Goal: Information Seeking & Learning: Find specific fact

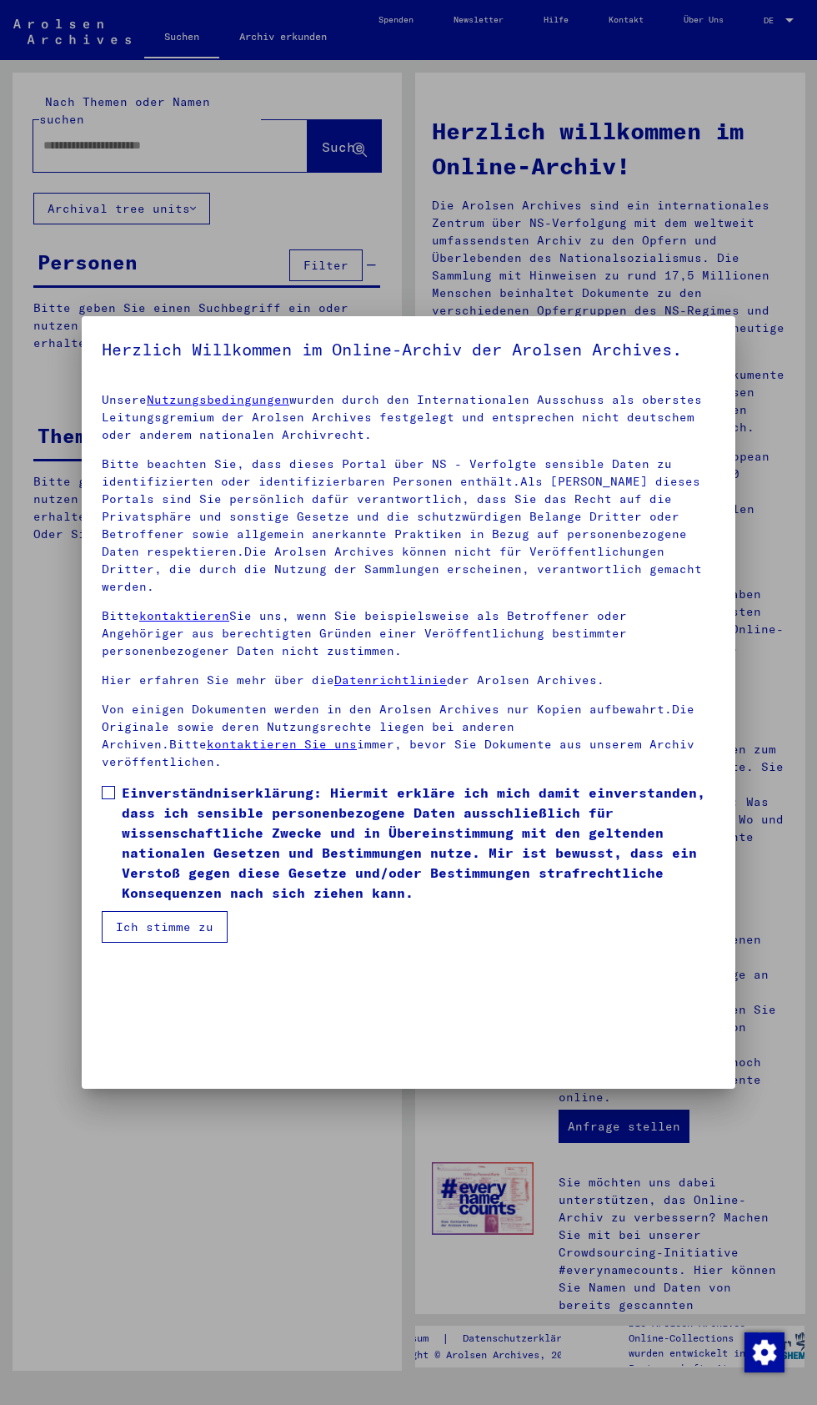
scroll to position [351, 0]
click at [108, 799] on span at bounding box center [108, 792] width 13 height 13
click at [209, 943] on button "Ich stimme zu" at bounding box center [165, 927] width 126 height 32
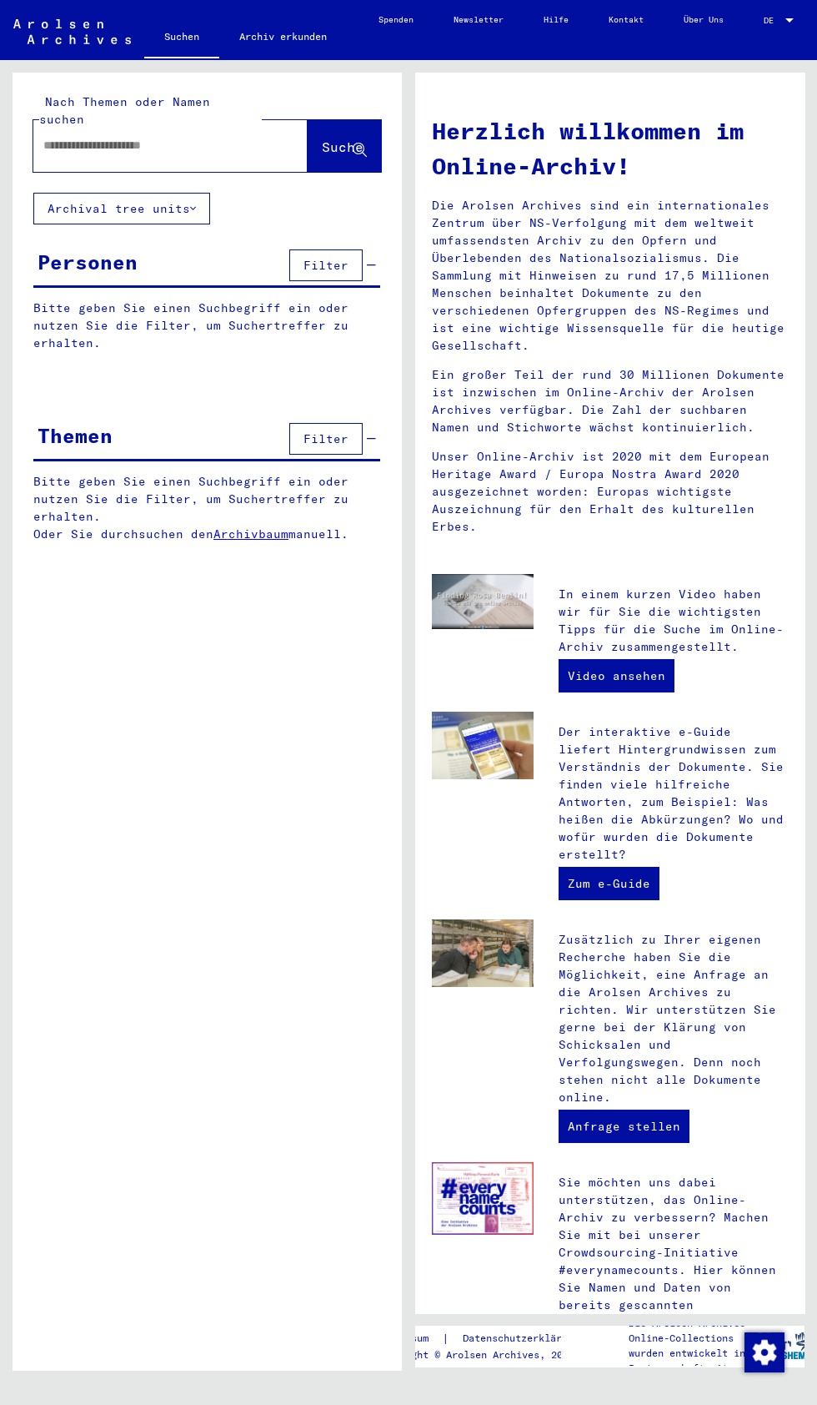
click at [108, 137] on input "text" at bounding box center [150, 146] width 214 height 18
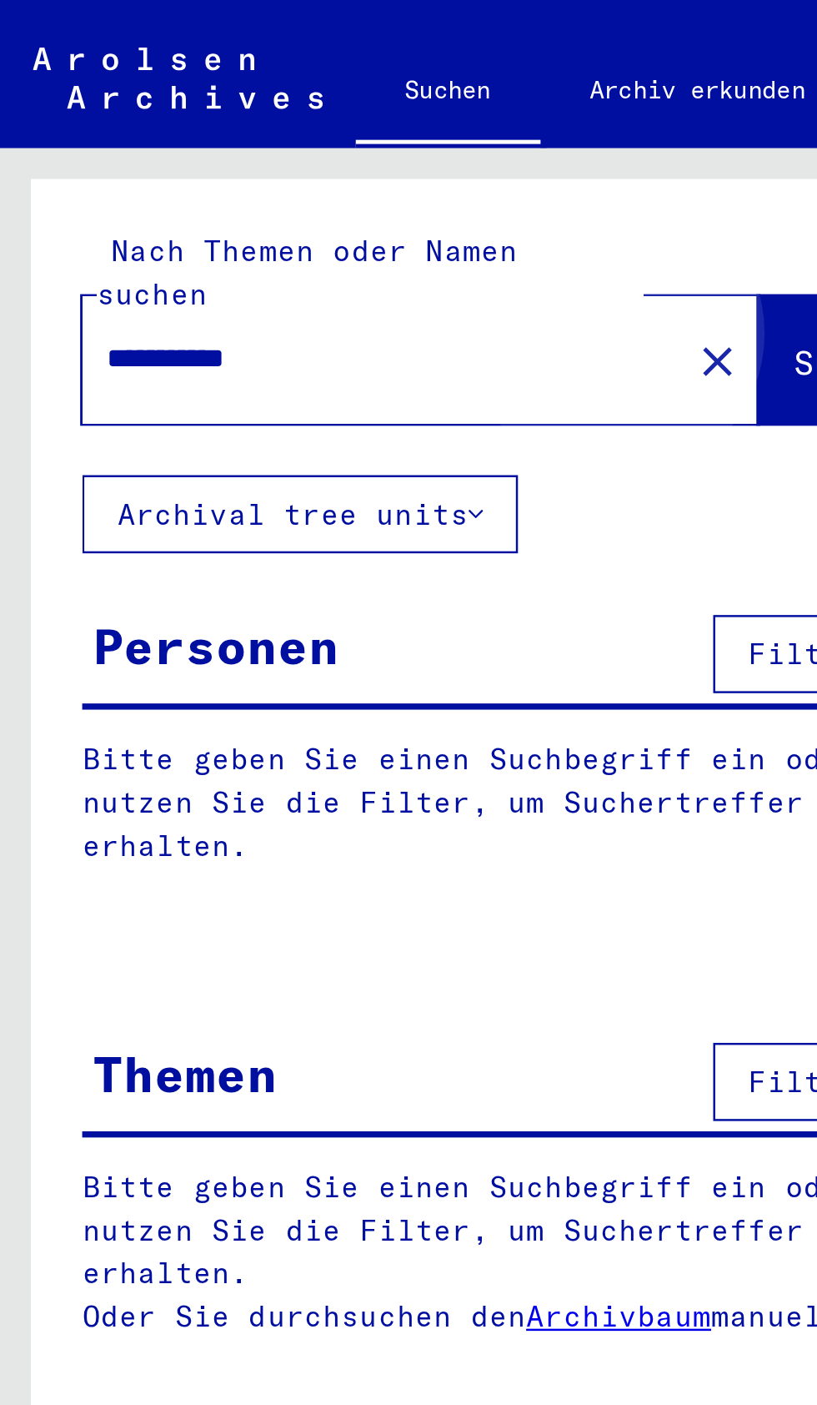
type input "**********"
click at [322, 138] on span "Suche" at bounding box center [343, 146] width 42 height 17
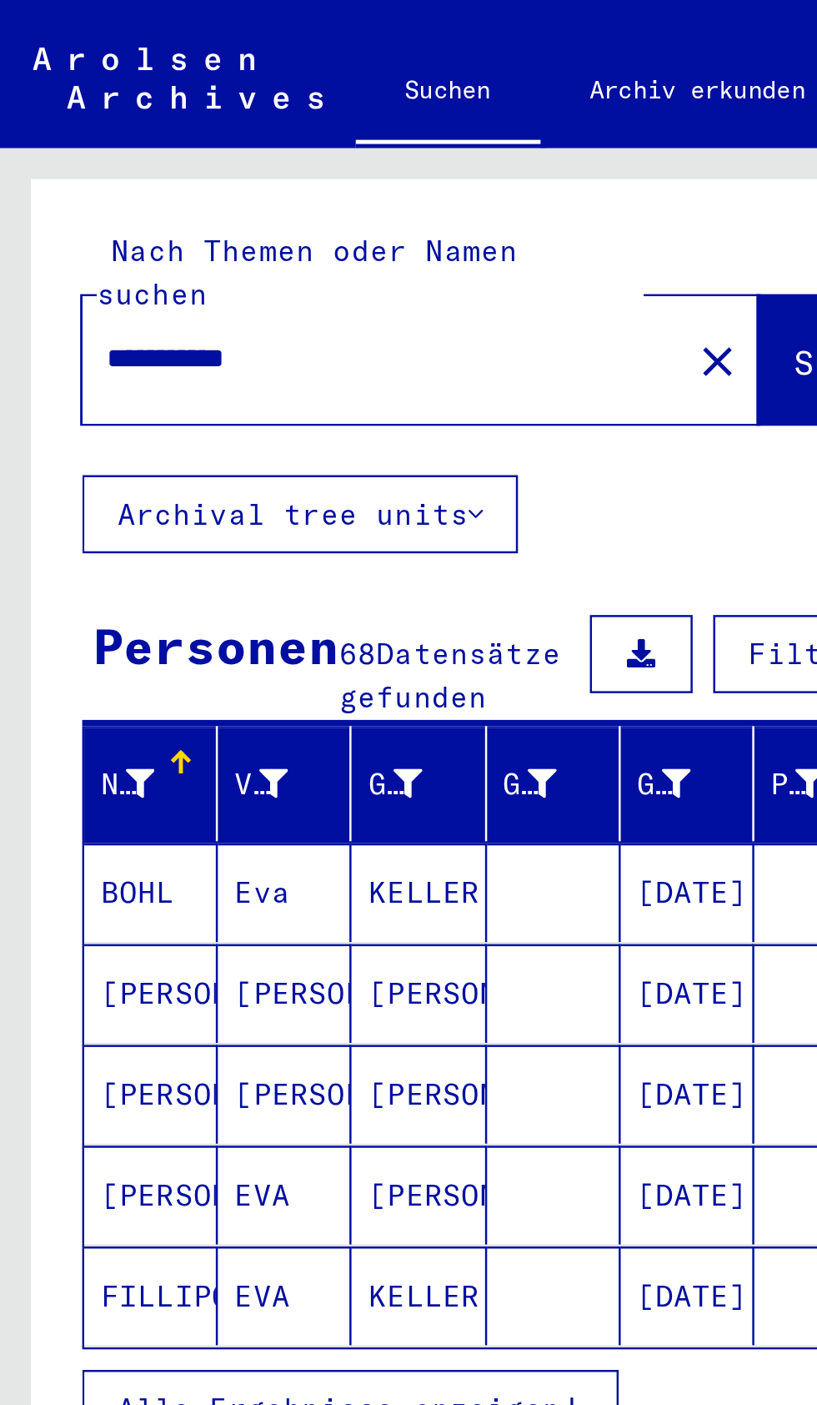
scroll to position [62, 0]
click at [239, 556] on button "Alle Ergebnisse anzeigen" at bounding box center [142, 572] width 218 height 32
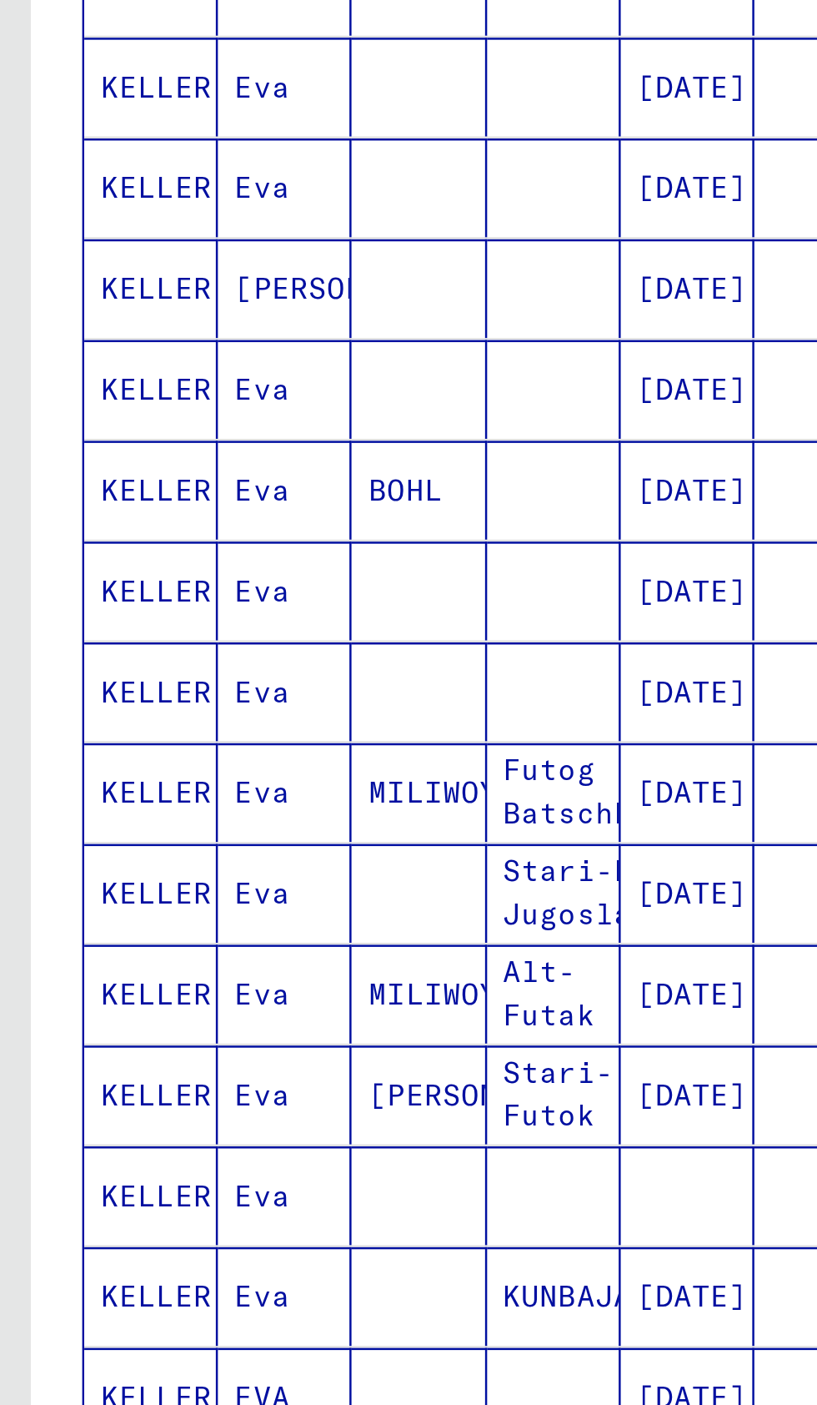
scroll to position [93, 2]
click at [320, 1192] on icon "Next page" at bounding box center [324, 1198] width 8 height 12
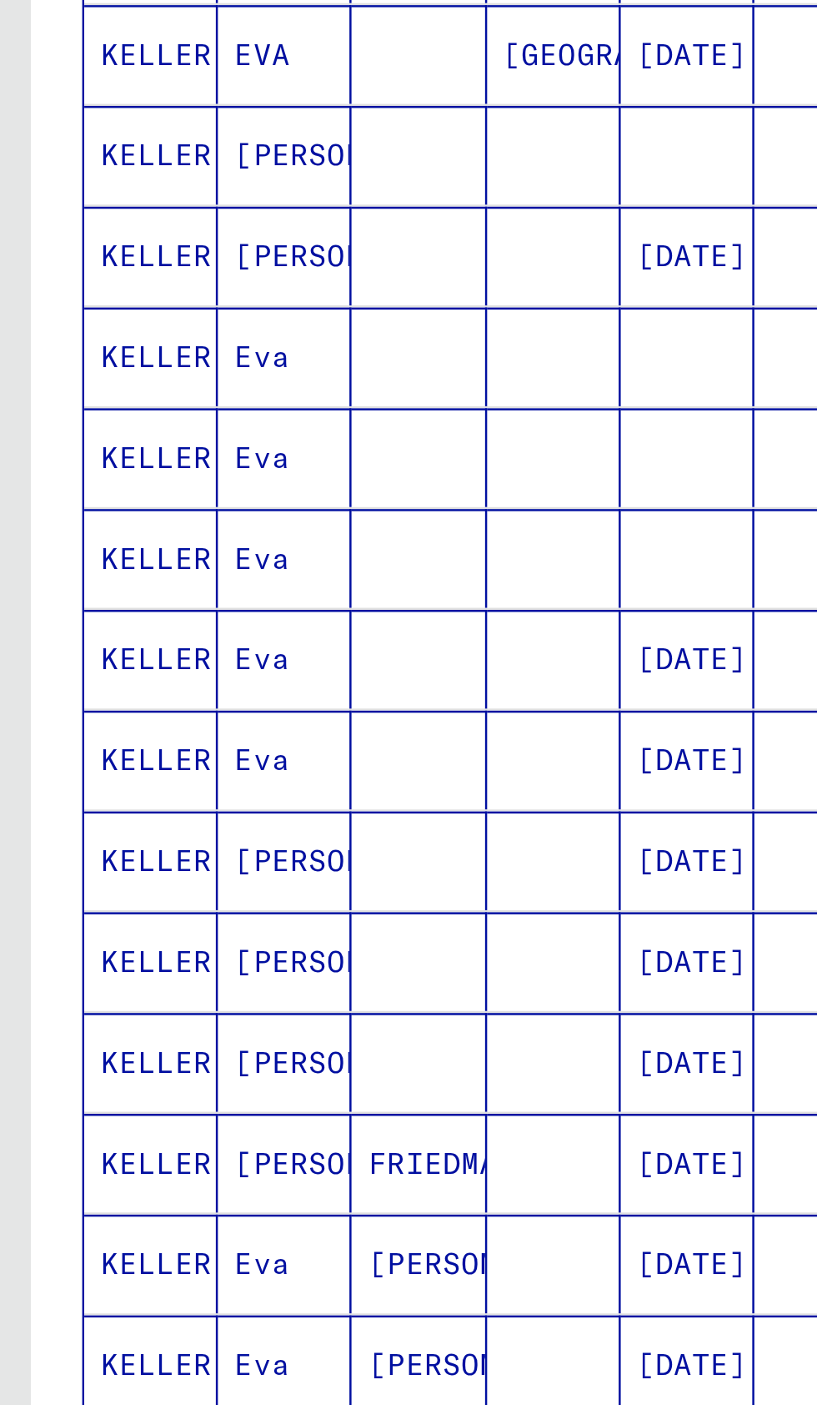
scroll to position [0, 2]
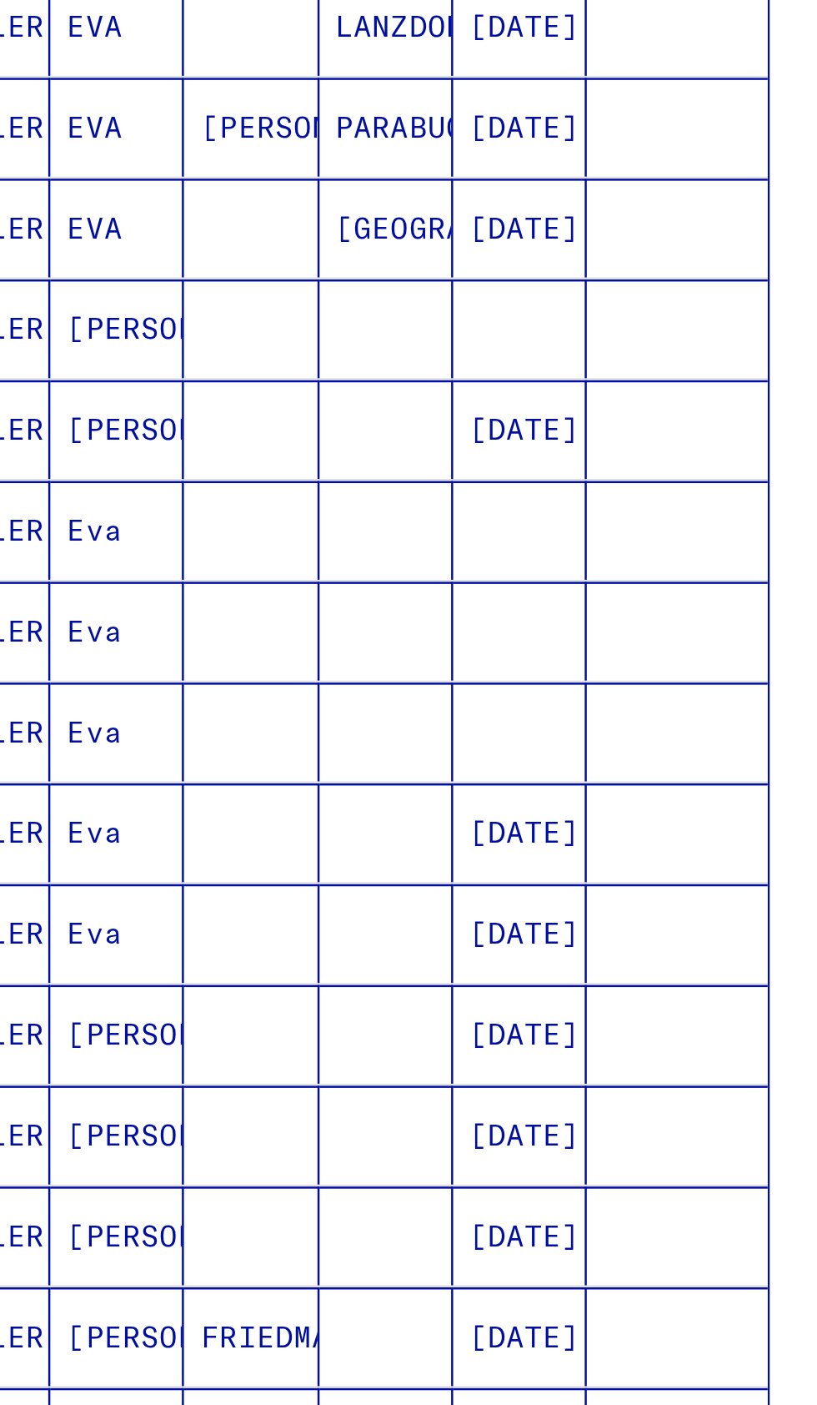
click at [270, 839] on mat-cell "[DATE]" at bounding box center [279, 853] width 54 height 40
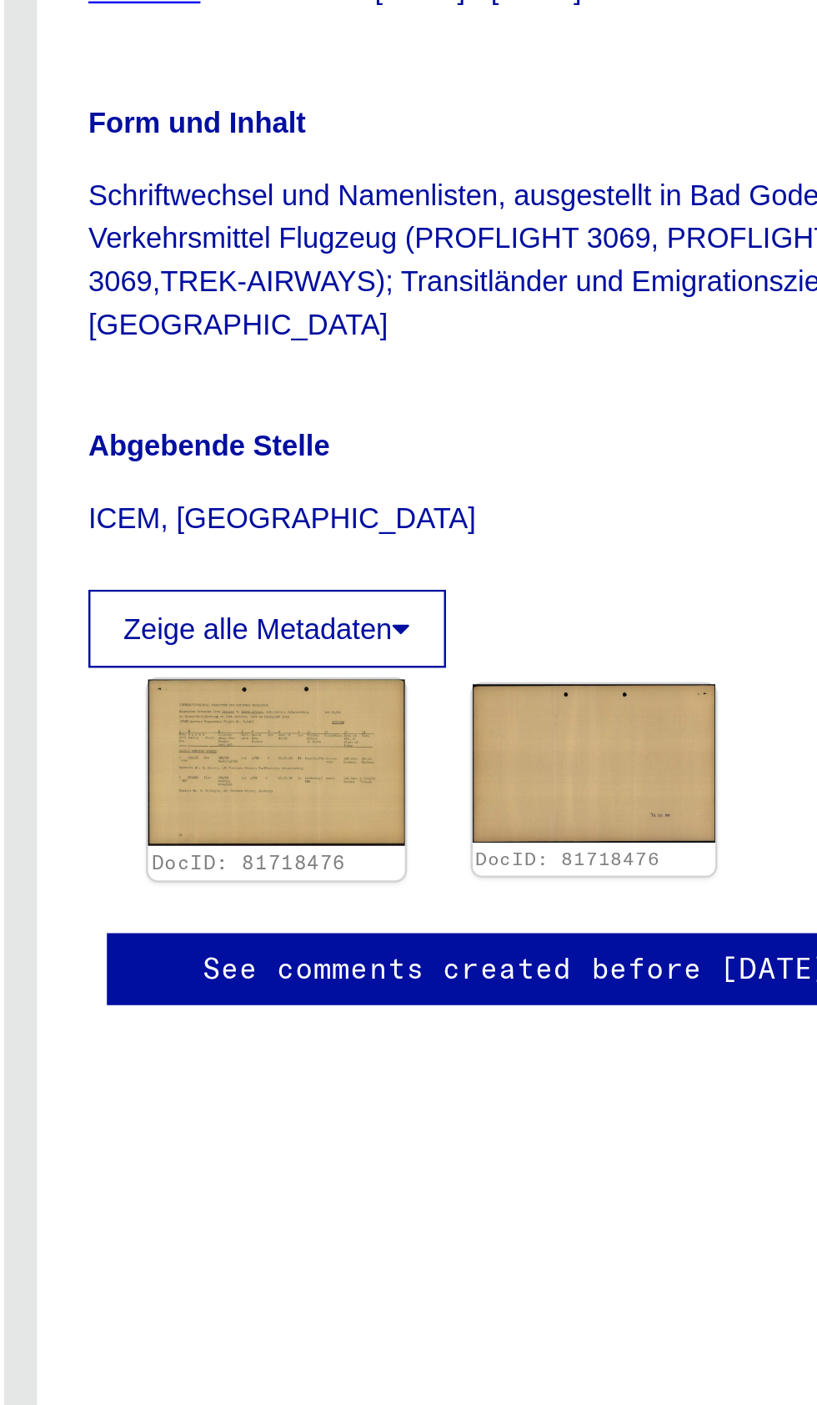
click at [536, 842] on img at bounding box center [511, 827] width 103 height 67
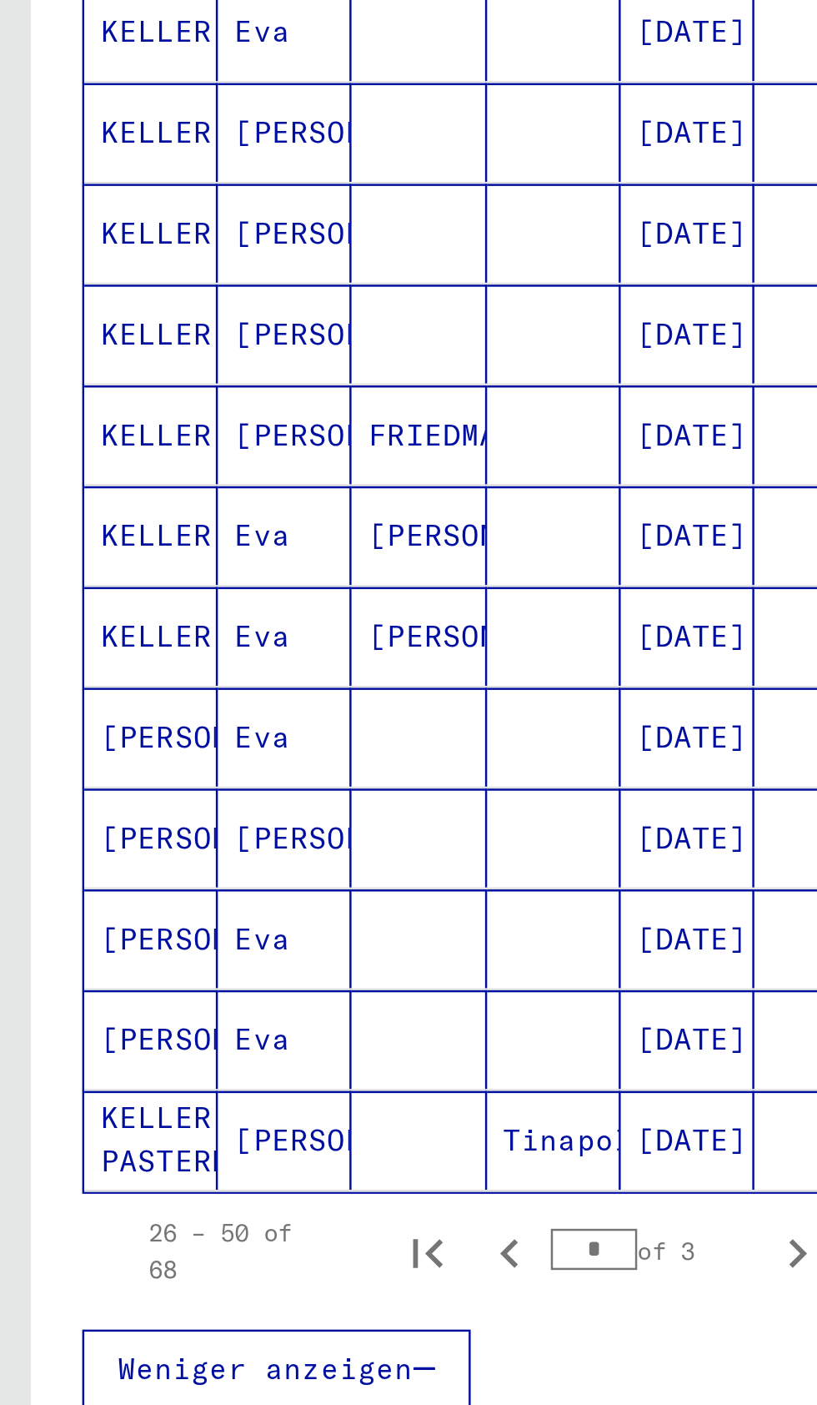
scroll to position [93, 2]
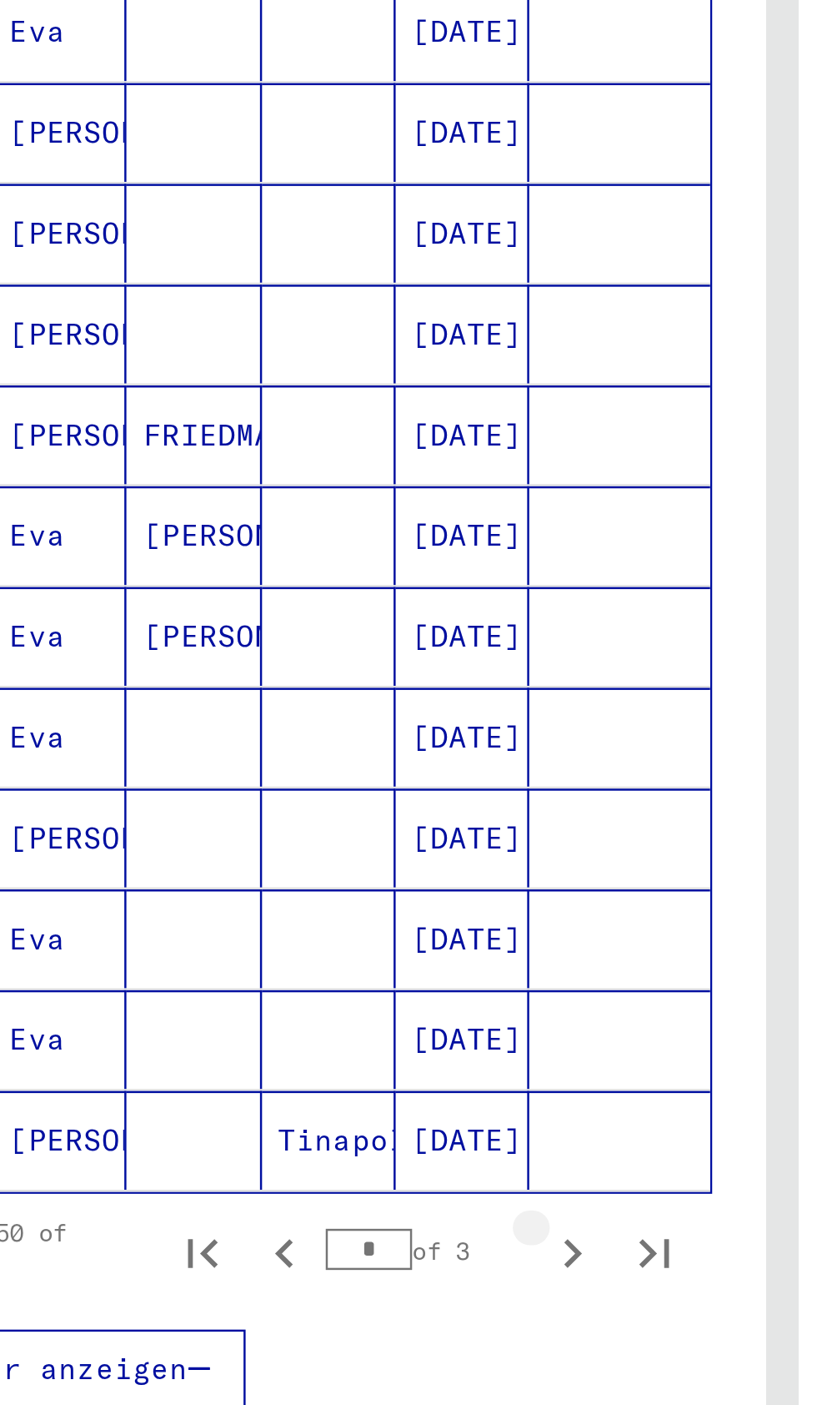
click at [314, 1186] on icon "Next page" at bounding box center [323, 1197] width 23 height 23
type input "*"
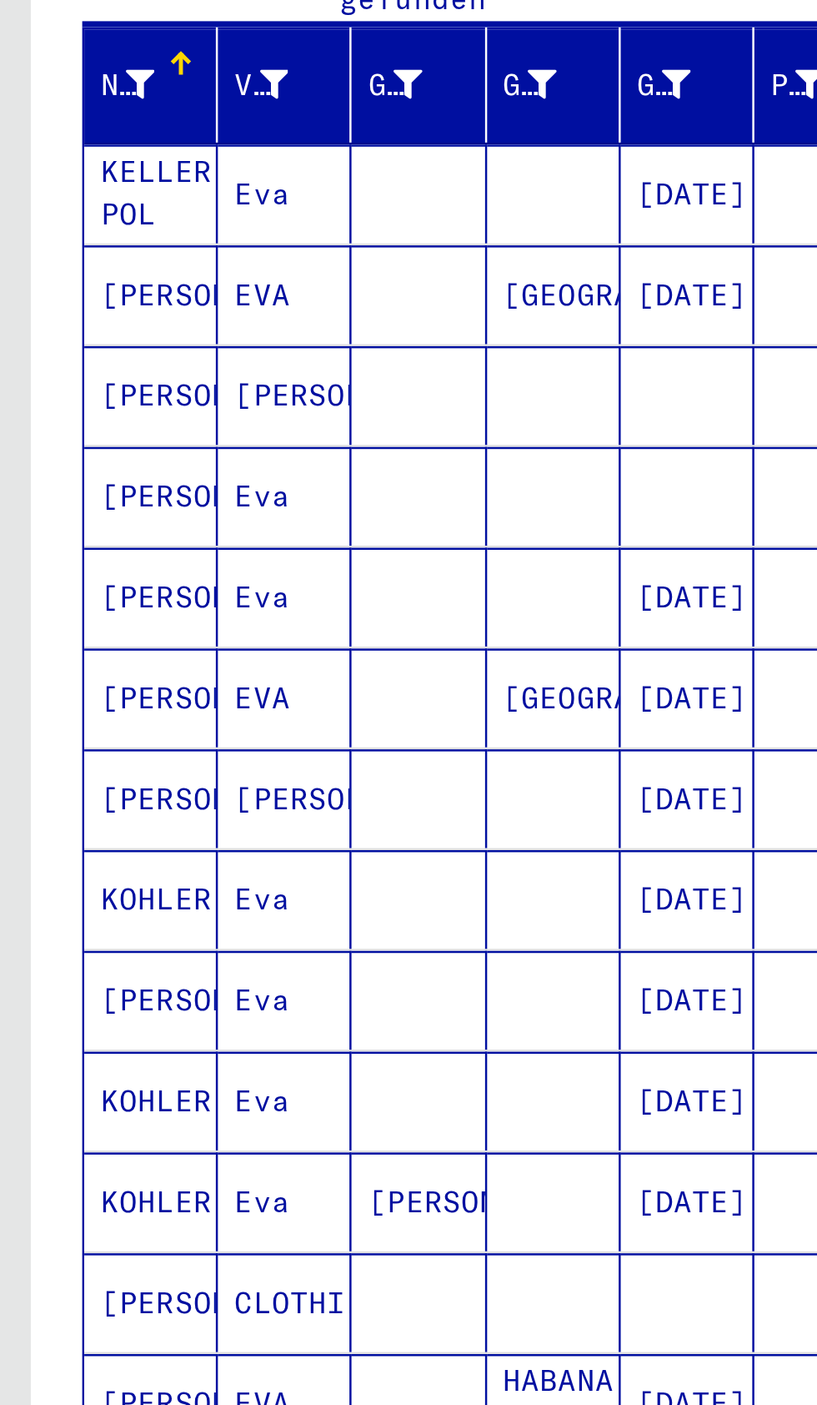
scroll to position [0, 2]
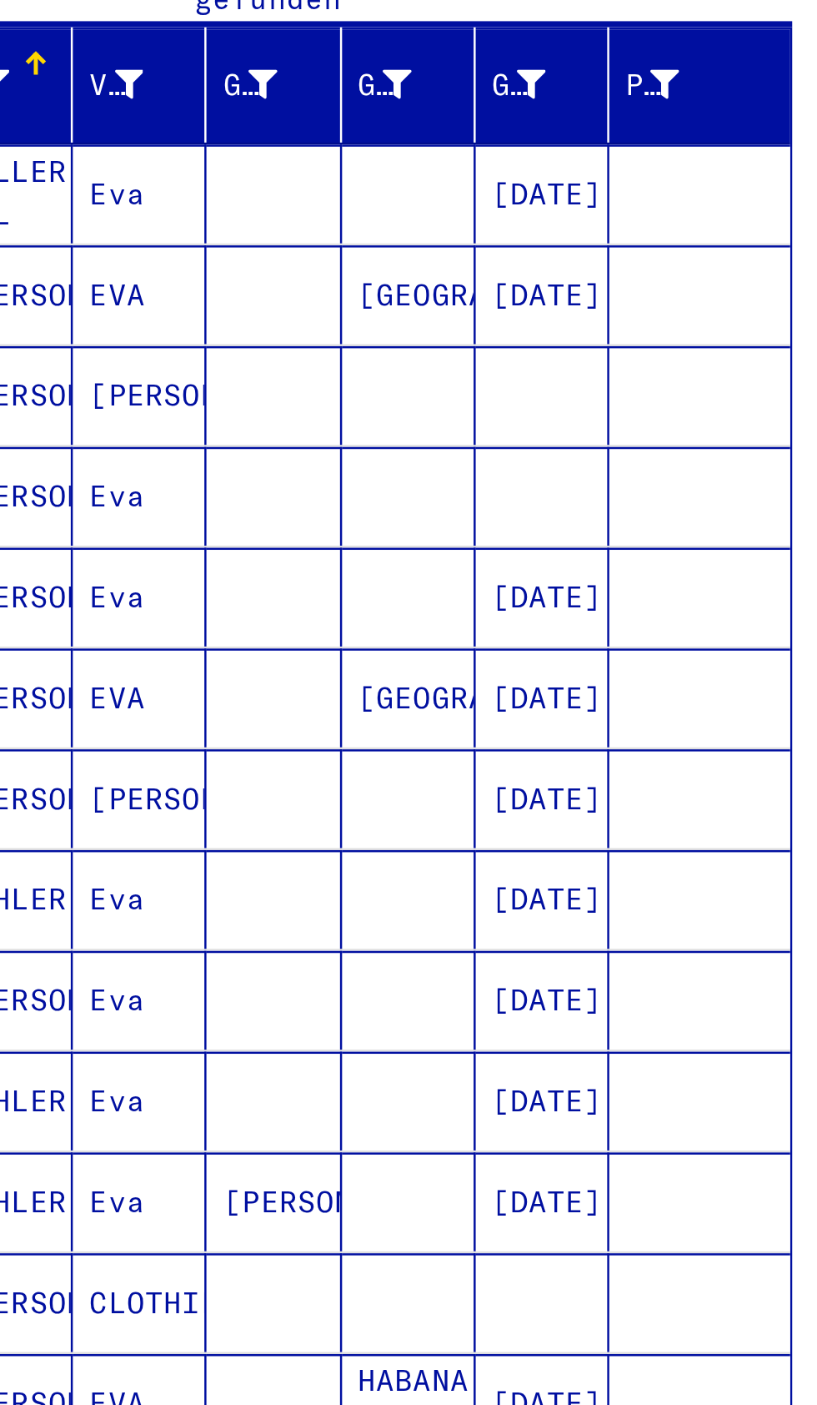
click at [161, 473] on mat-cell at bounding box center [170, 485] width 54 height 40
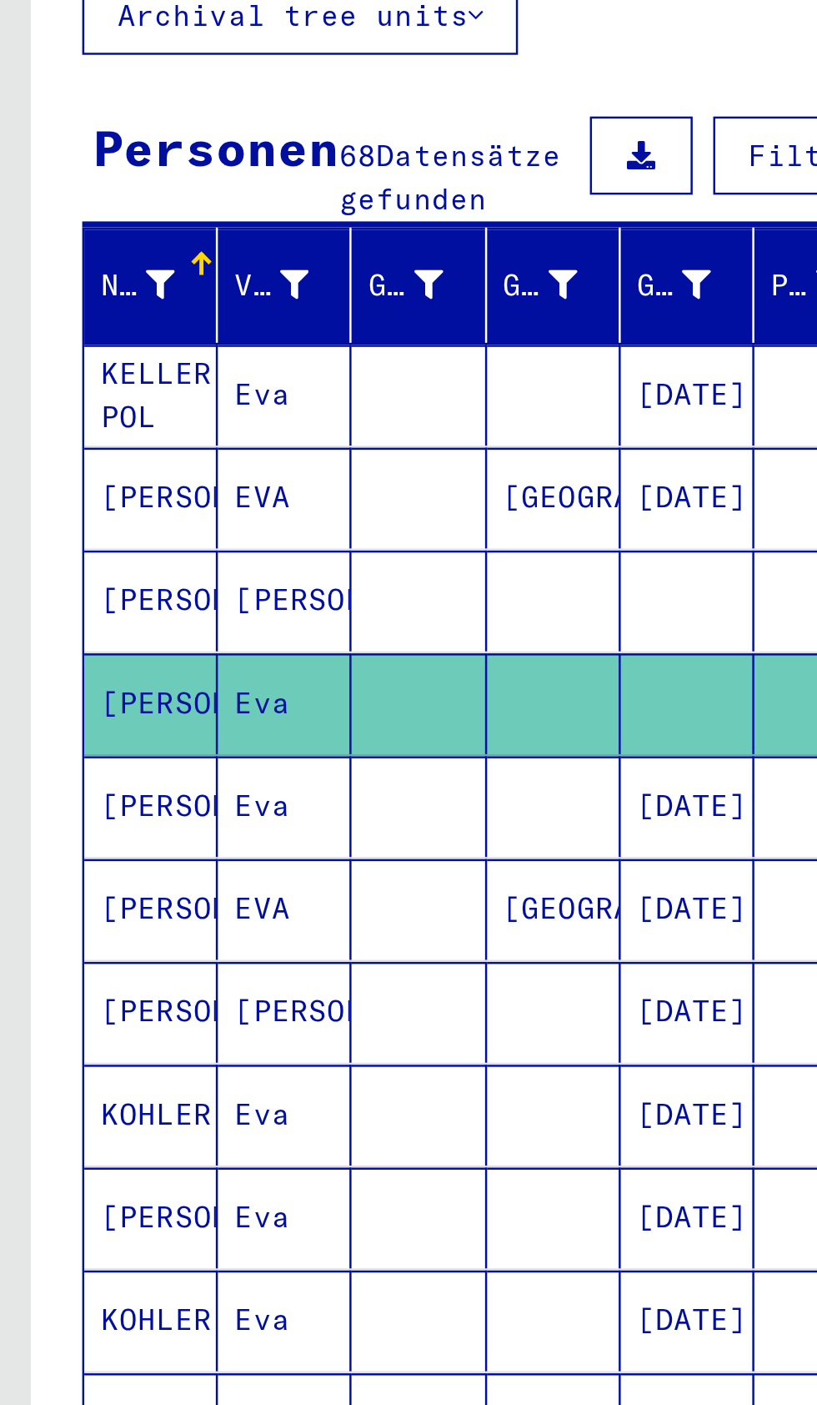
scroll to position [93, 0]
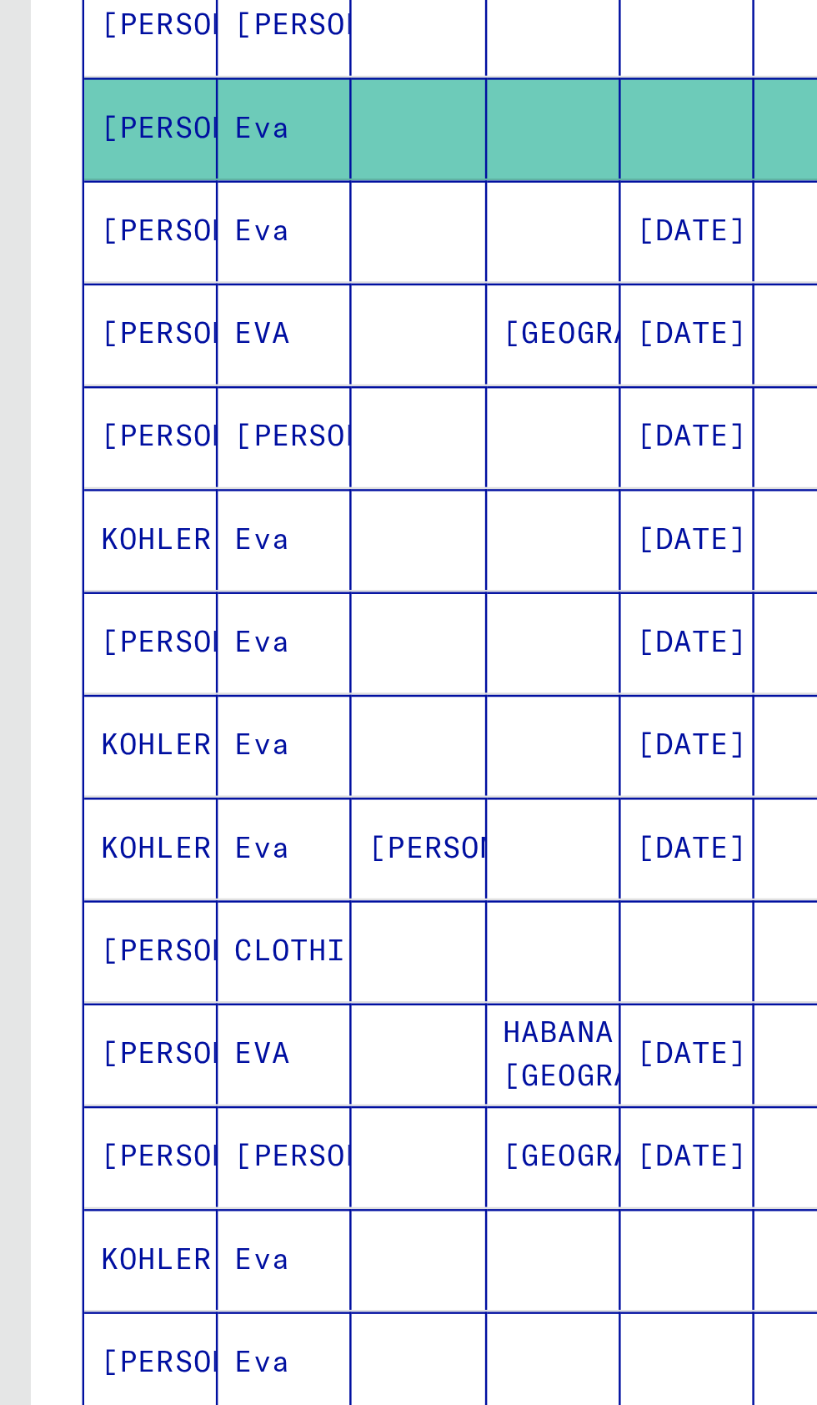
click at [186, 926] on mat-cell at bounding box center [170, 946] width 54 height 41
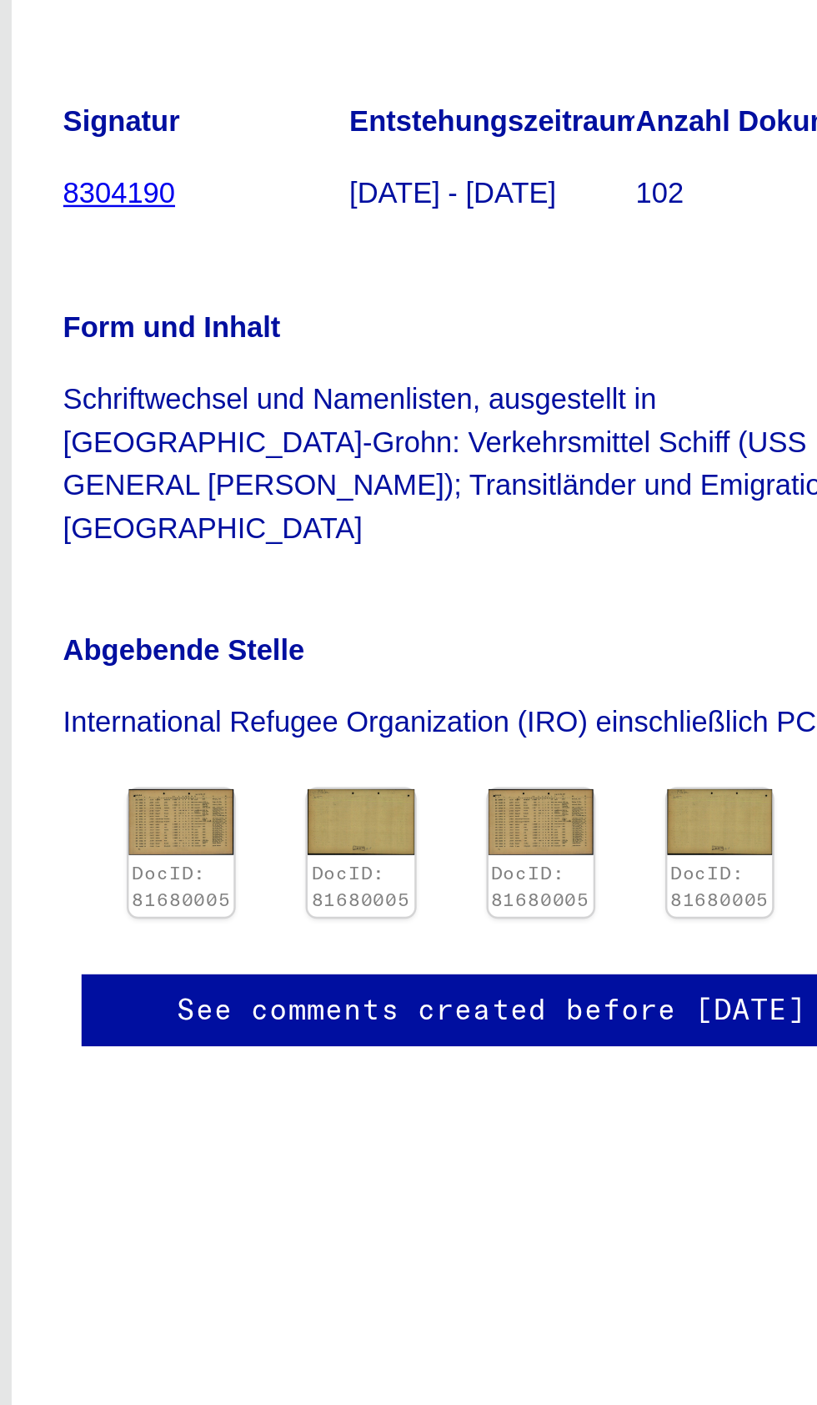
scroll to position [93, 0]
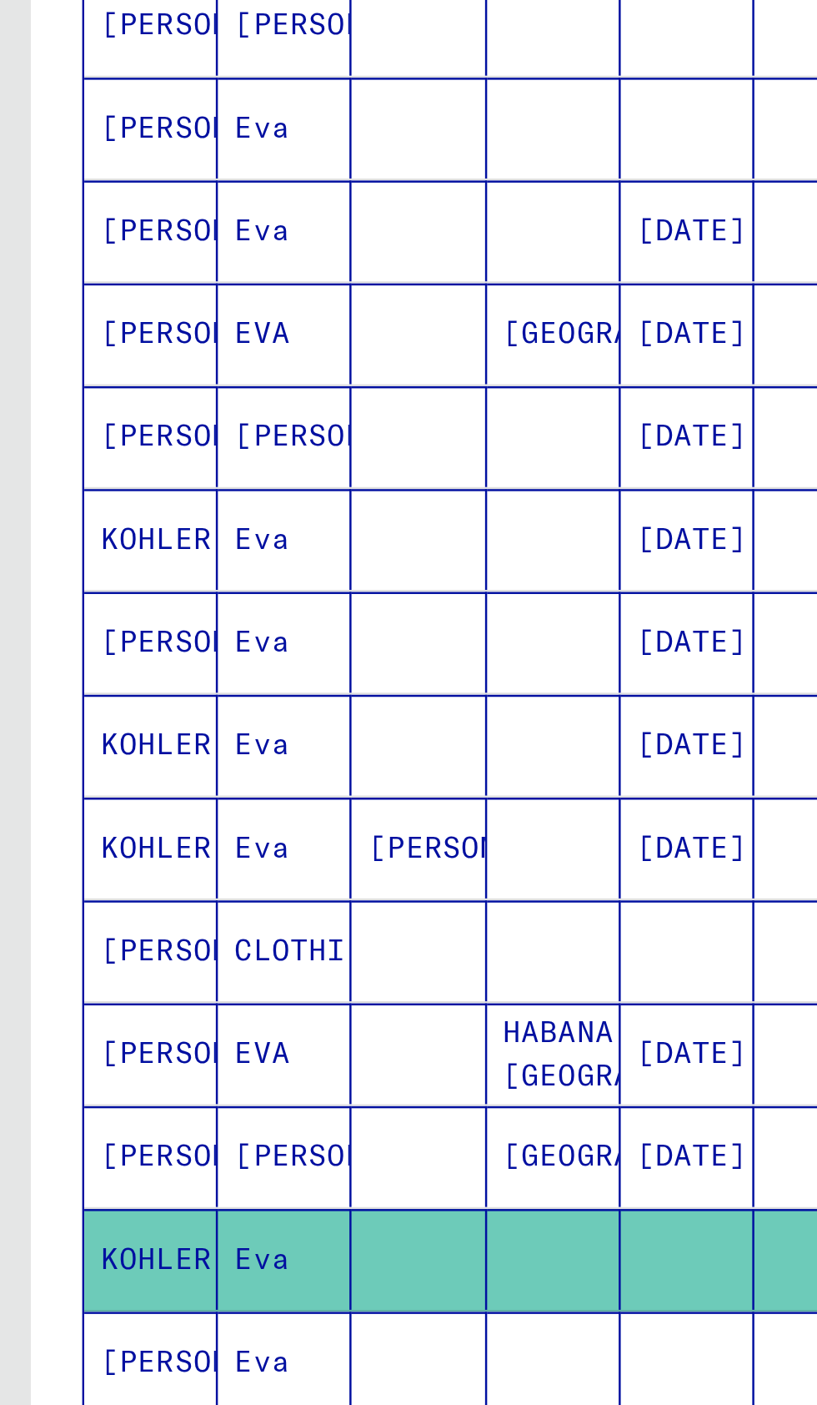
click at [209, 968] on mat-cell at bounding box center [225, 988] width 54 height 41
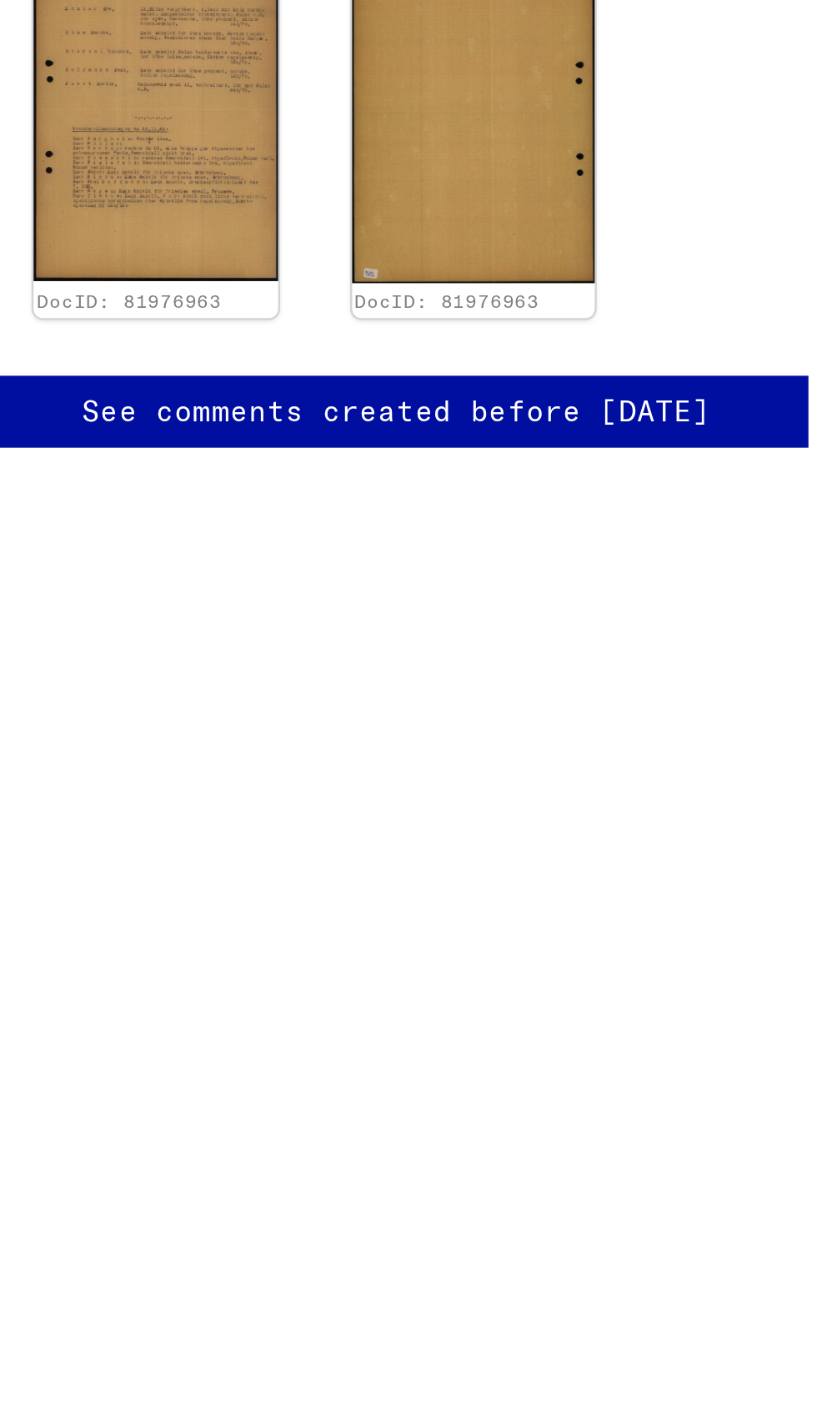
scroll to position [0, 2]
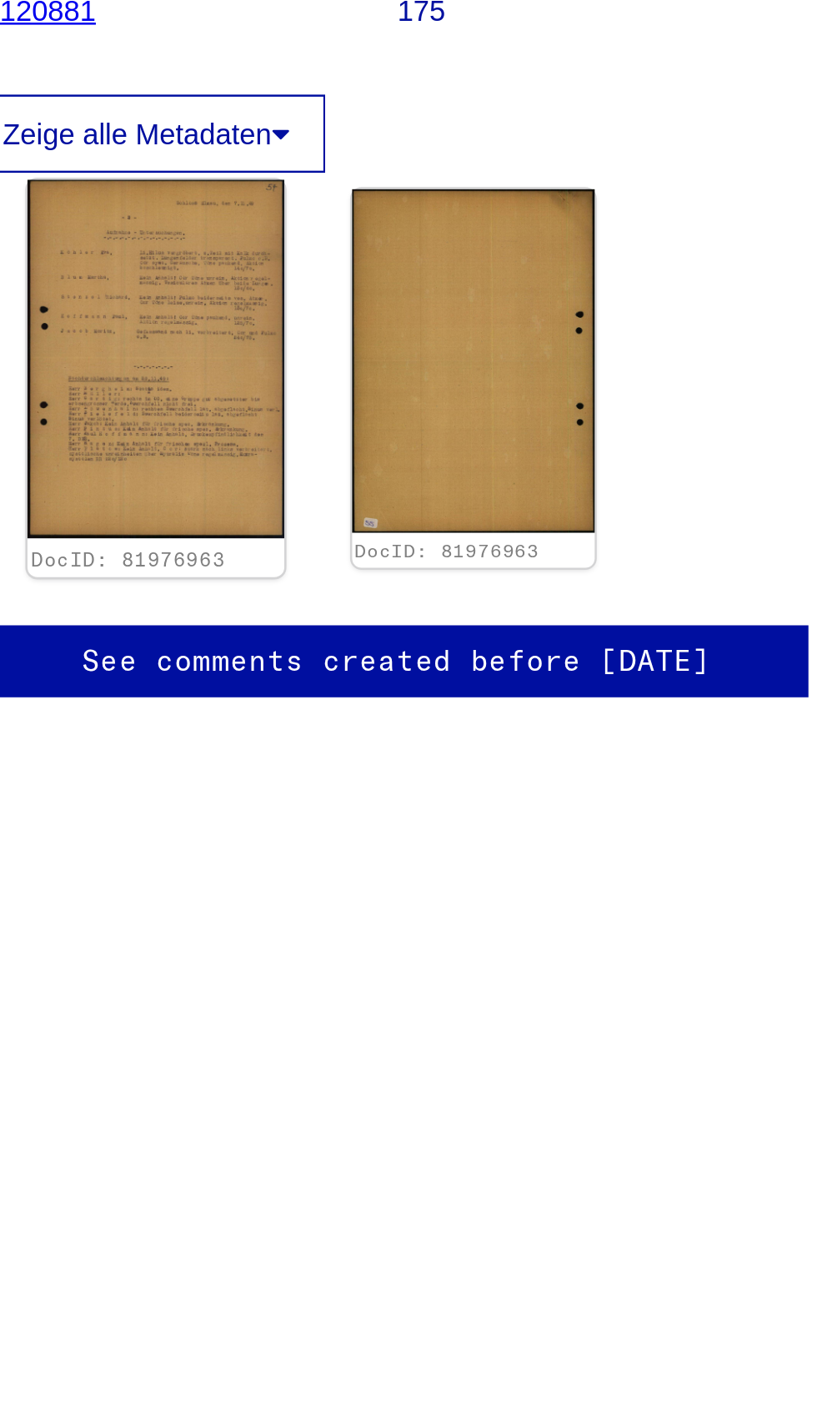
click at [544, 511] on img at bounding box center [511, 480] width 103 height 145
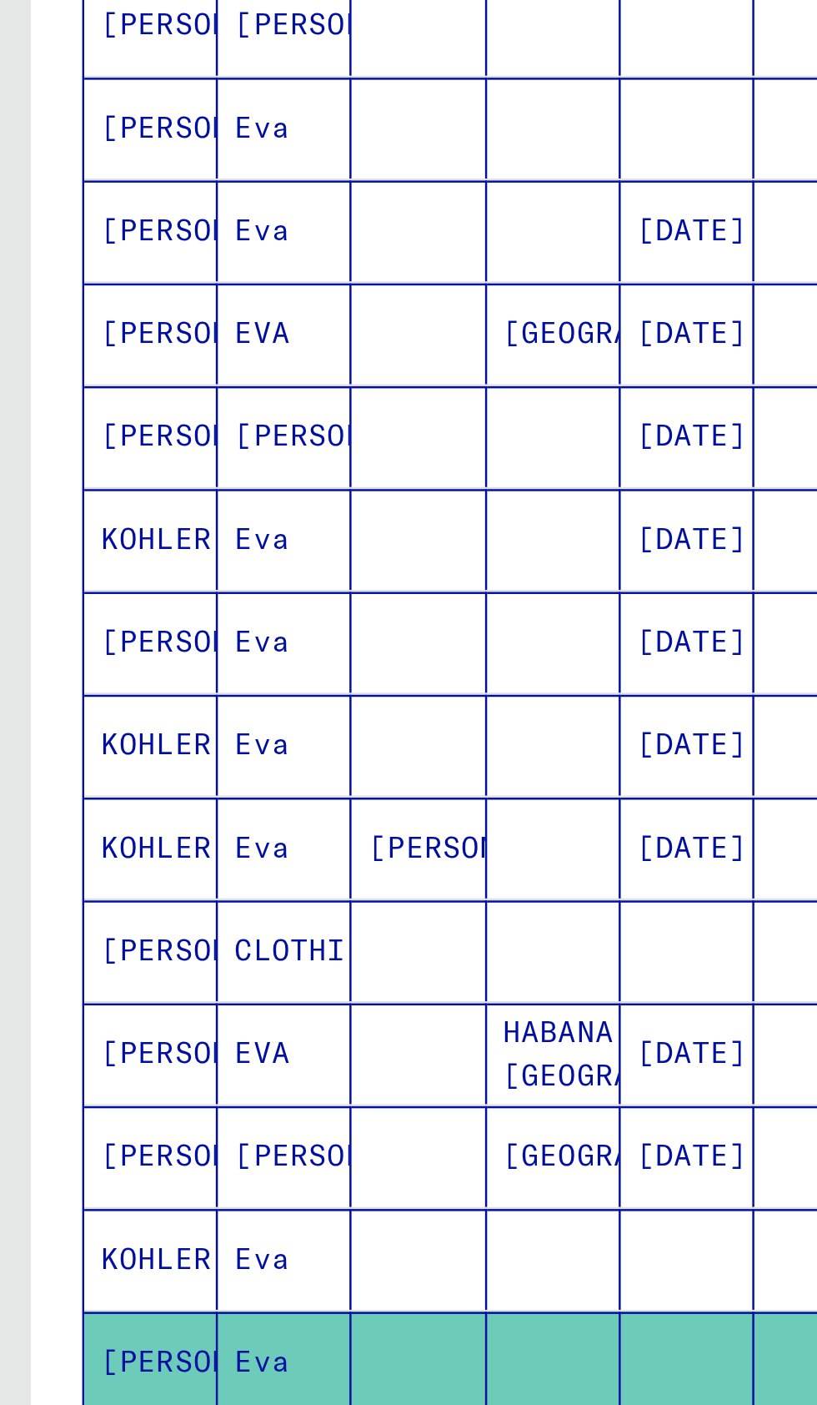
click at [182, 1013] on mat-cell at bounding box center [170, 1029] width 54 height 41
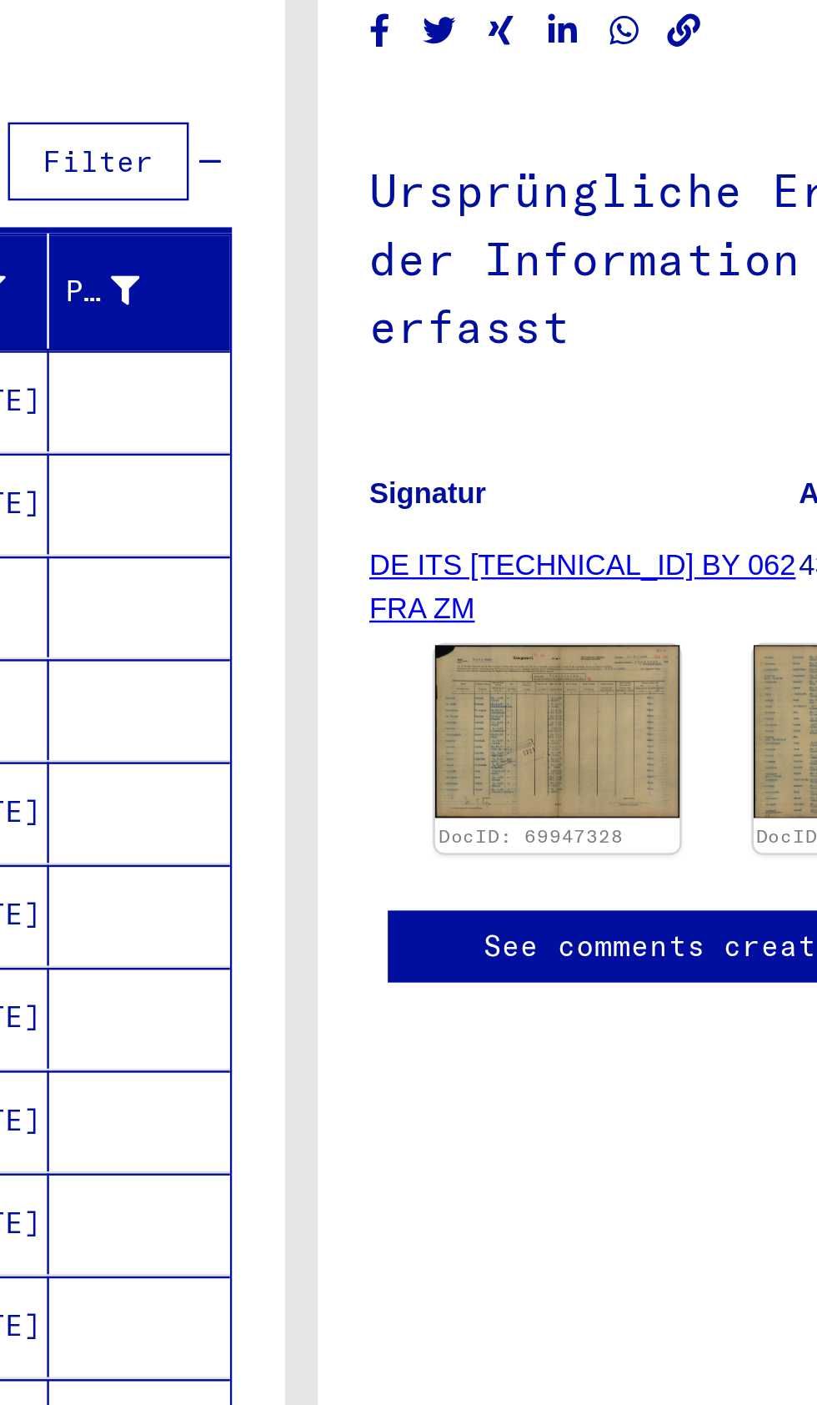
scroll to position [0, 2]
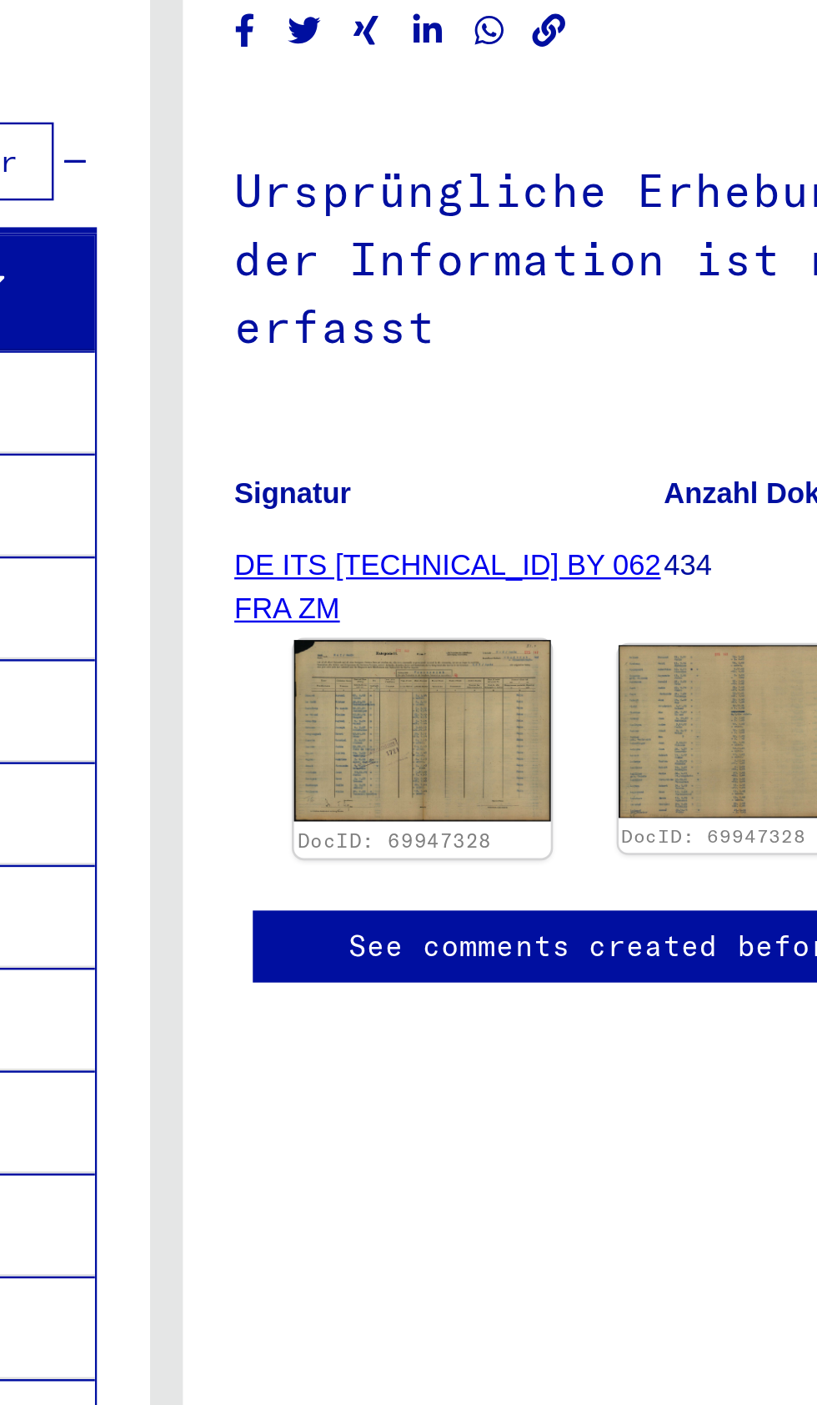
click at [530, 526] on img at bounding box center [511, 496] width 103 height 73
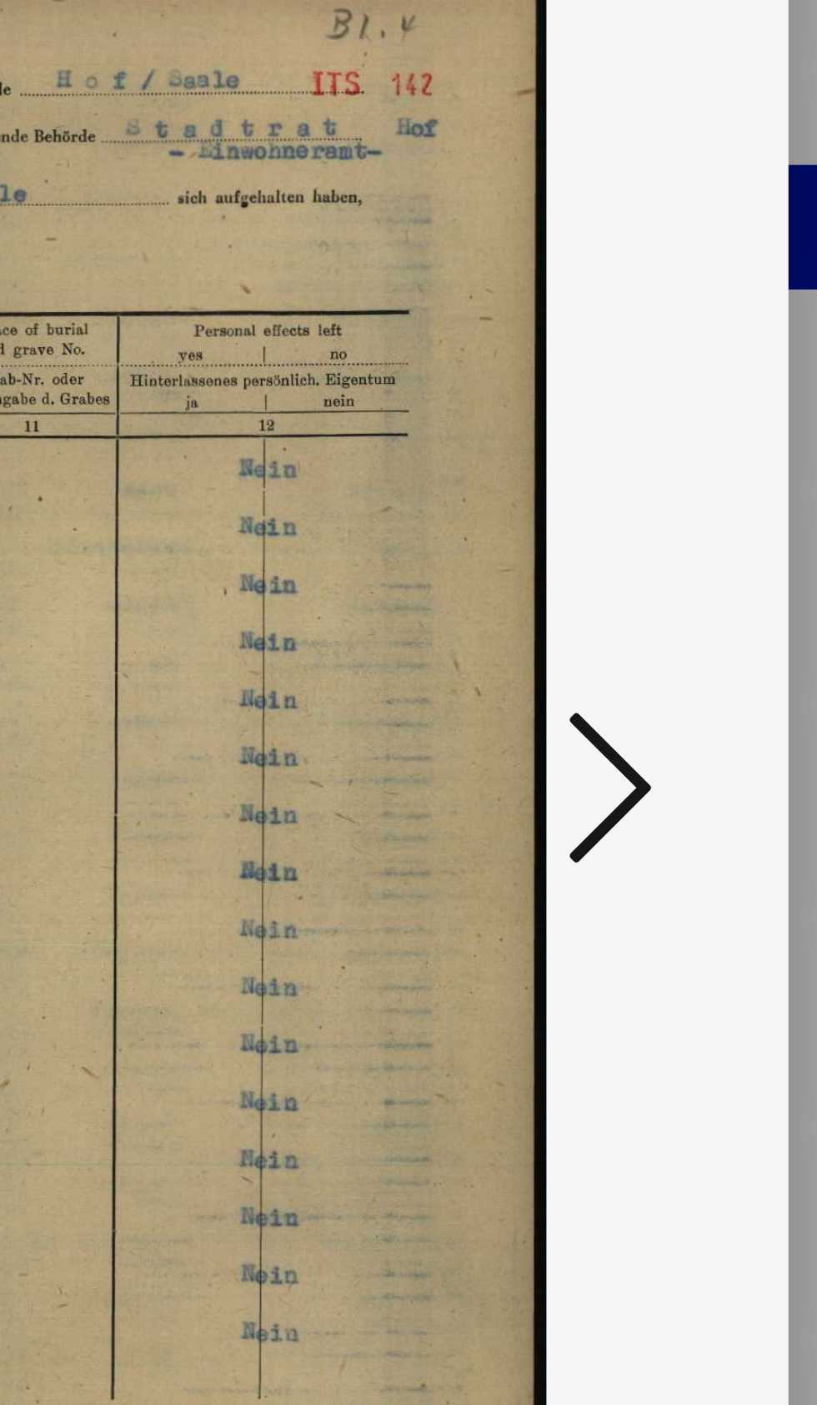
click at [704, 726] on button at bounding box center [694, 716] width 30 height 48
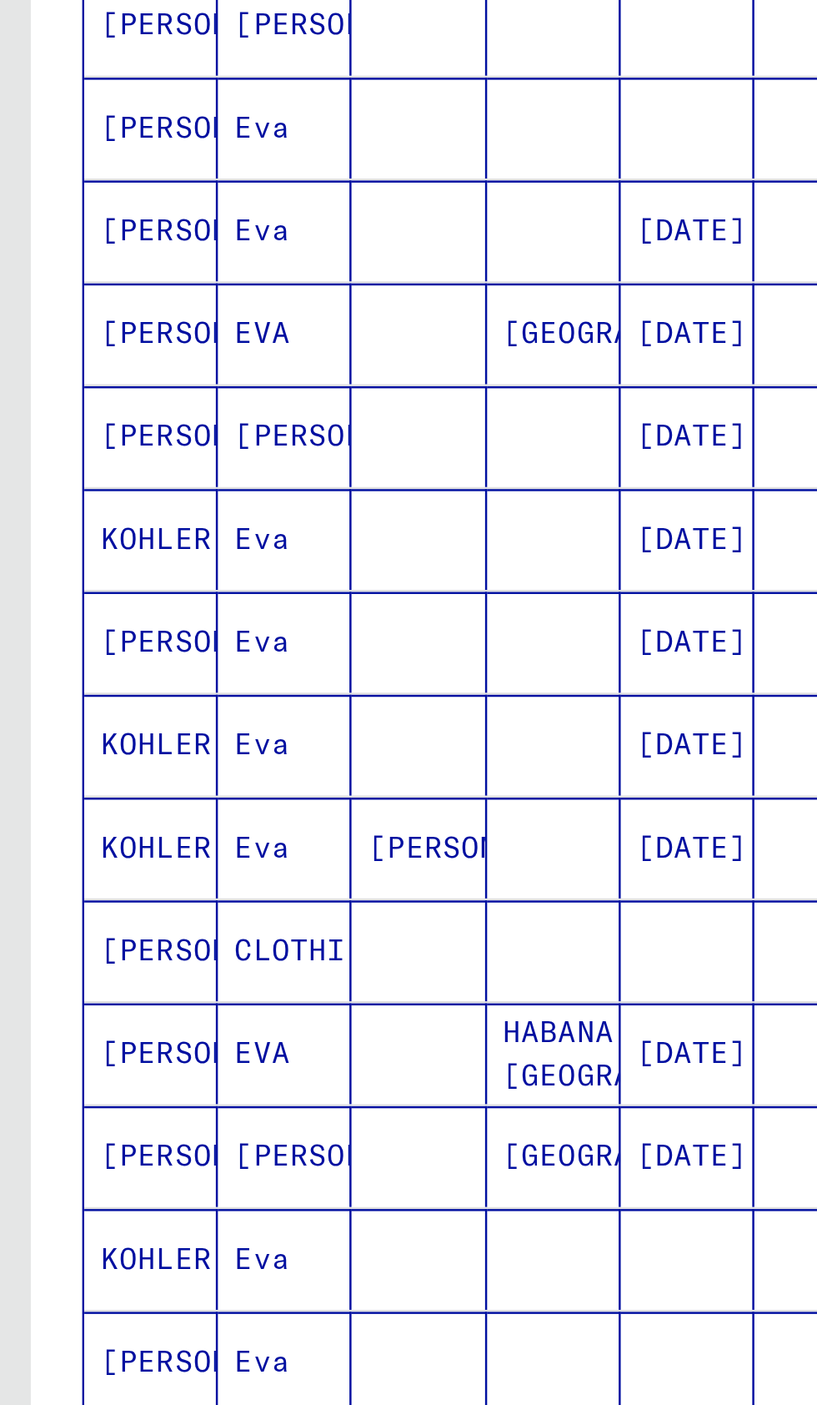
scroll to position [93, 2]
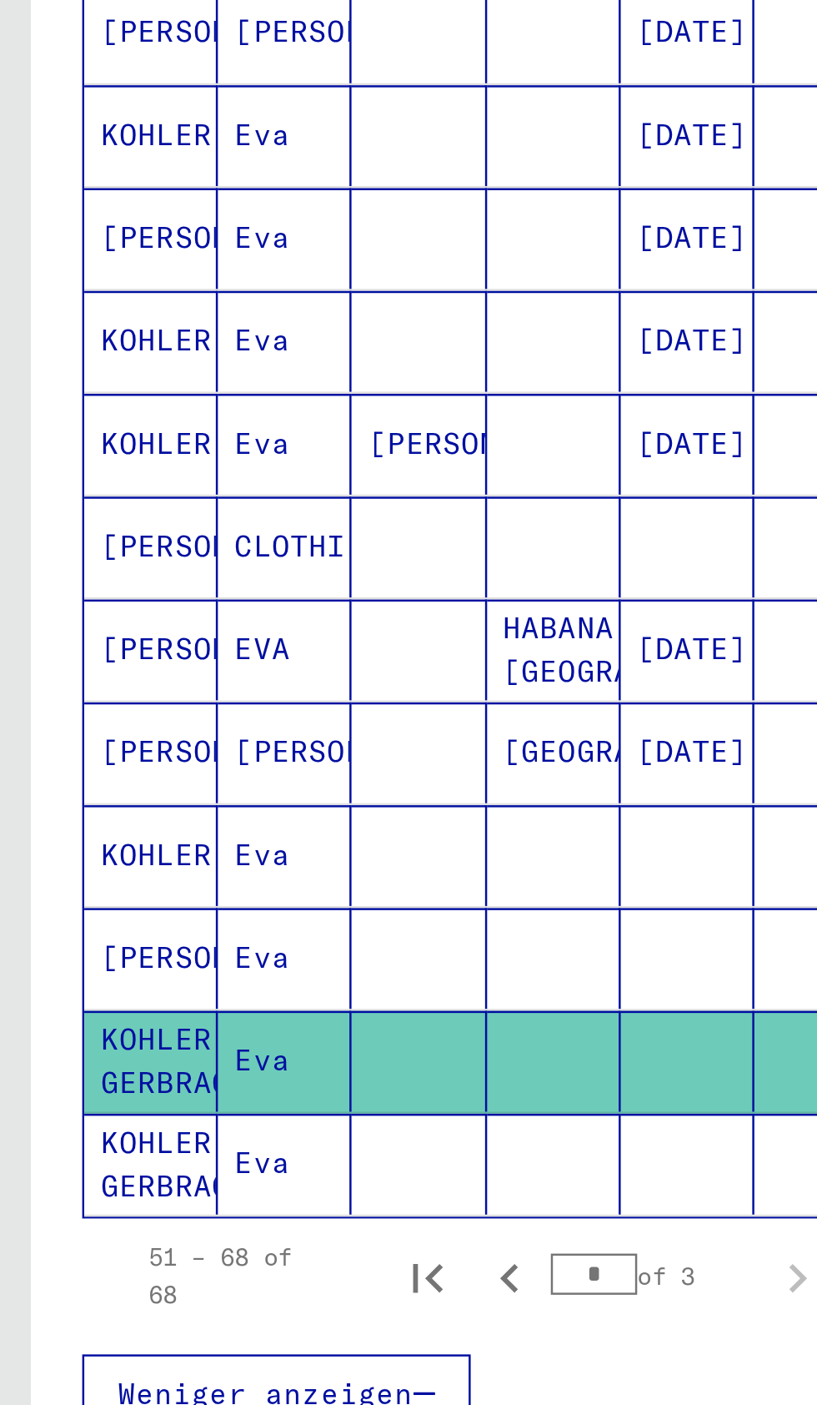
click at [209, 1255] on div "1 Datensätze gefunden" at bounding box center [174, 1272] width 123 height 35
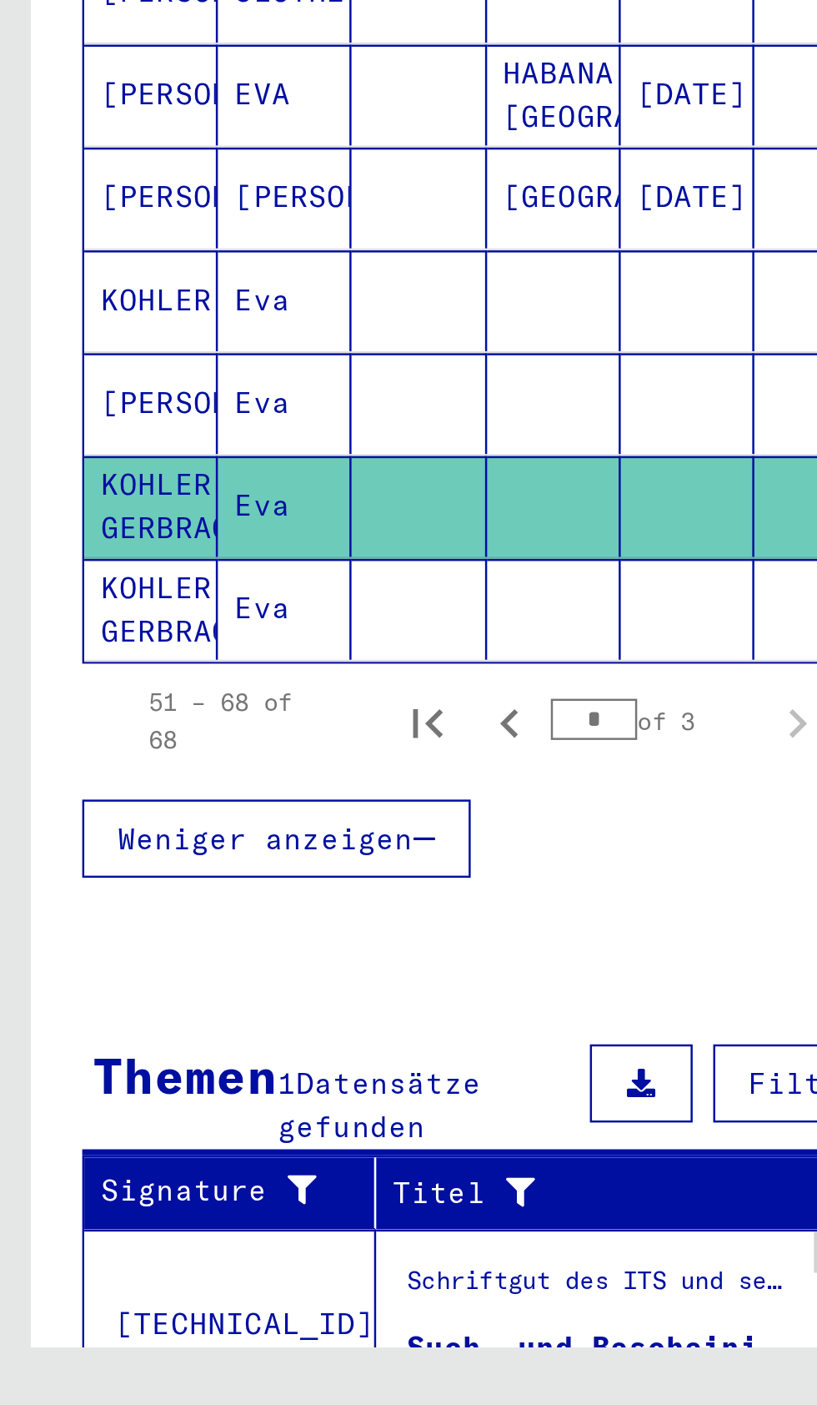
click at [255, 1362] on div "Such- und Bescheinigungsvorgang Nr. 855.840 für [PERSON_NAME] geboren [DEMOGRAP…" at bounding box center [243, 1371] width 157 height 18
